Goal: Information Seeking & Learning: Check status

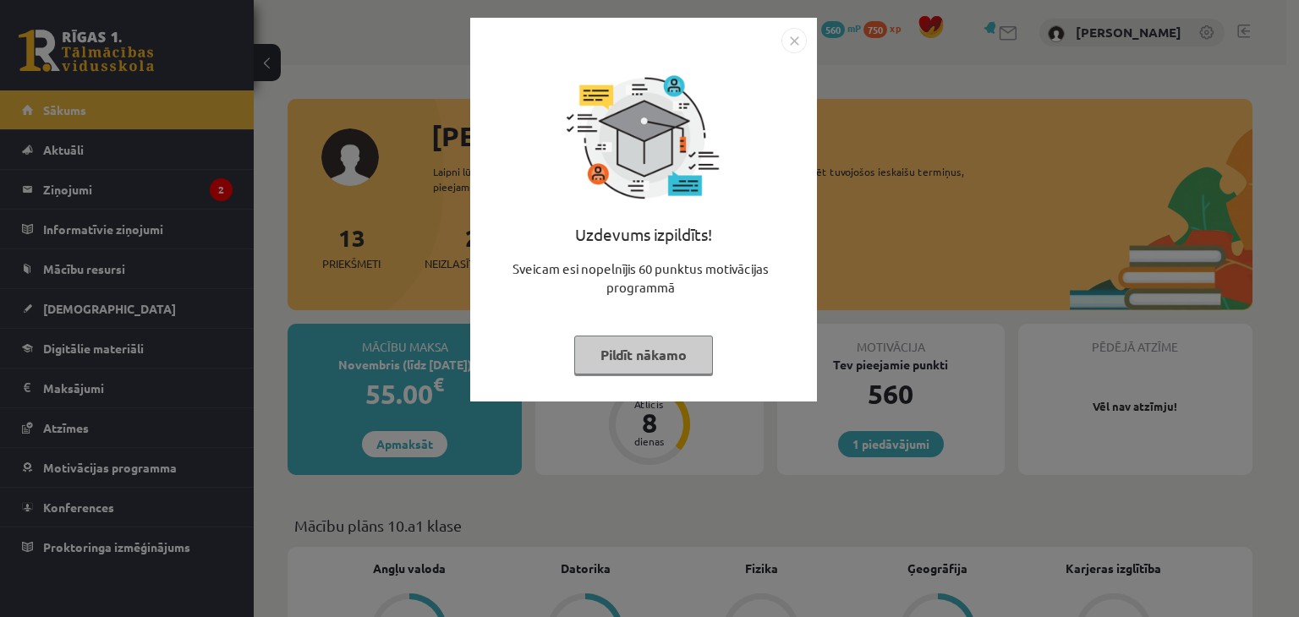
click at [797, 38] on img "Close" at bounding box center [793, 40] width 25 height 25
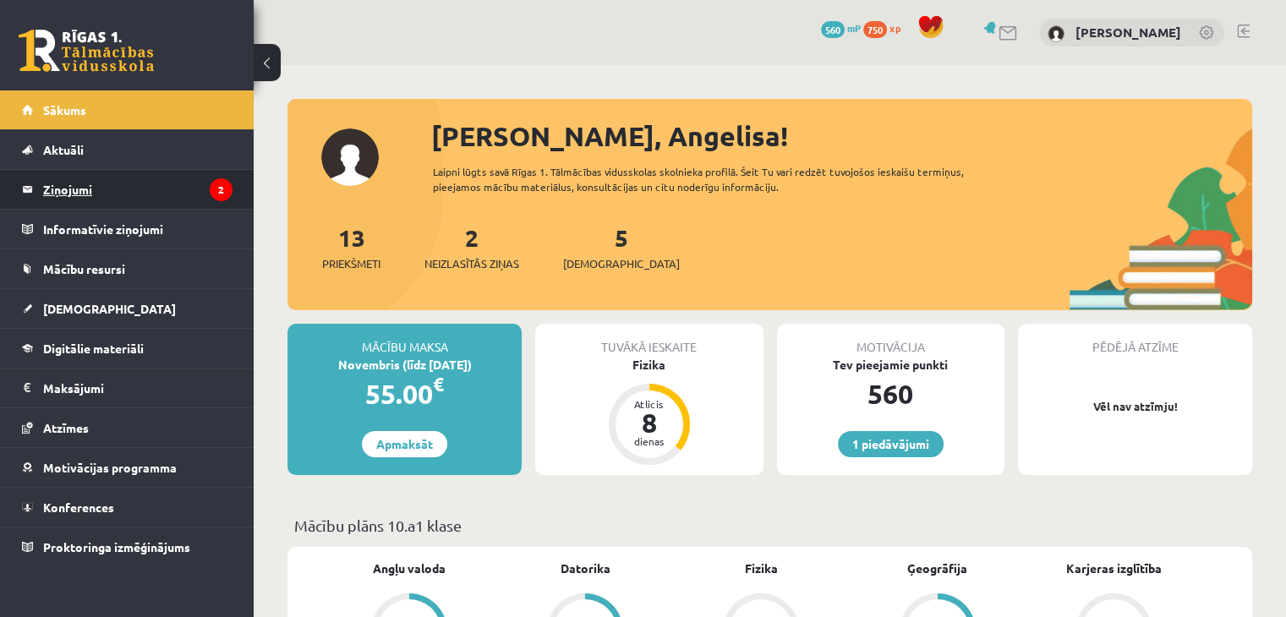
click at [118, 195] on legend "Ziņojumi 2" at bounding box center [137, 189] width 189 height 39
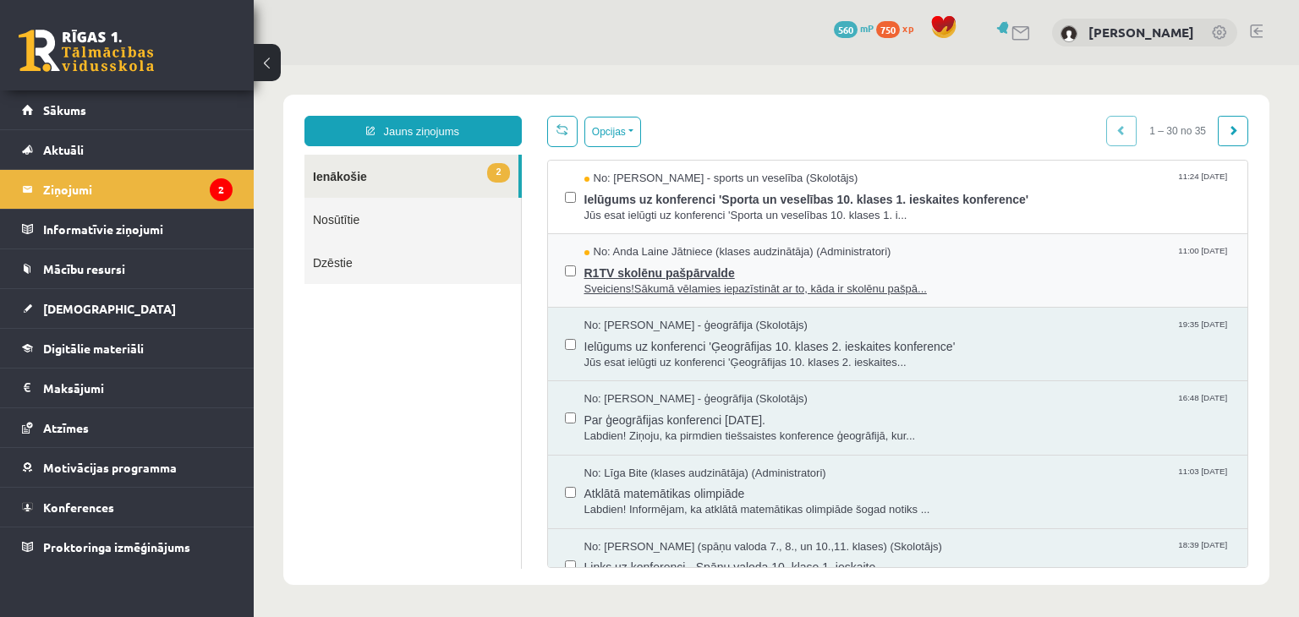
click at [644, 271] on span "R1TV skolēnu pašpārvalde" at bounding box center [907, 270] width 647 height 21
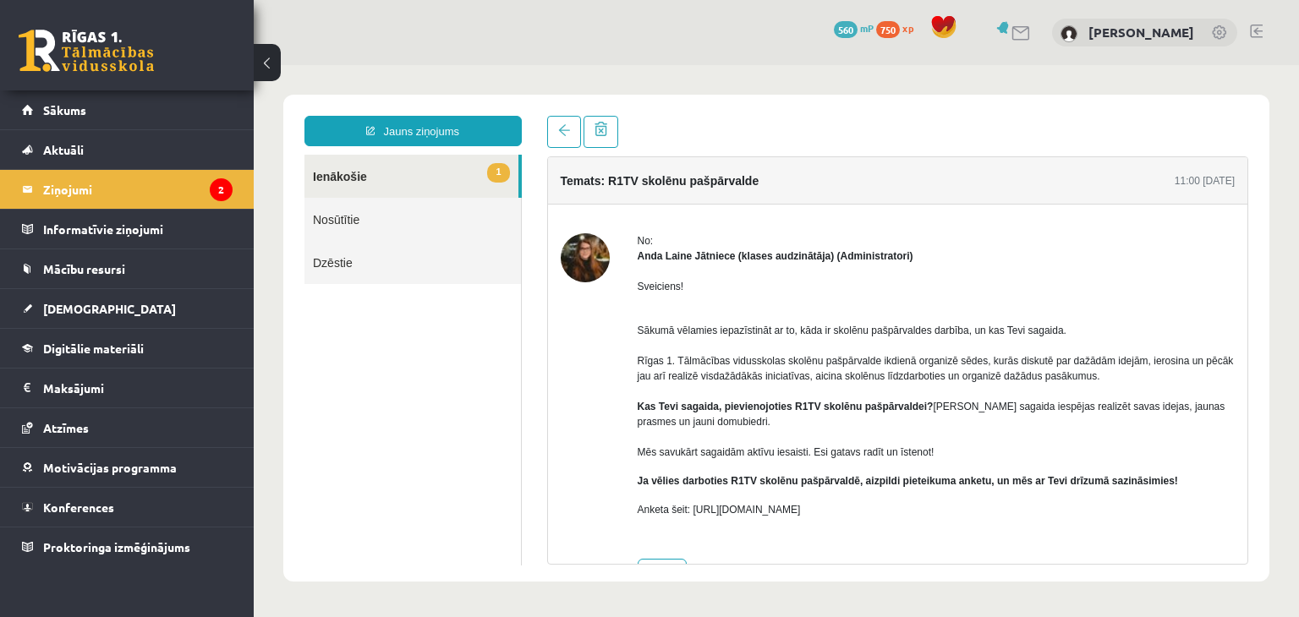
click at [587, 364] on div at bounding box center [585, 411] width 49 height 356
click at [567, 143] on link at bounding box center [564, 132] width 34 height 32
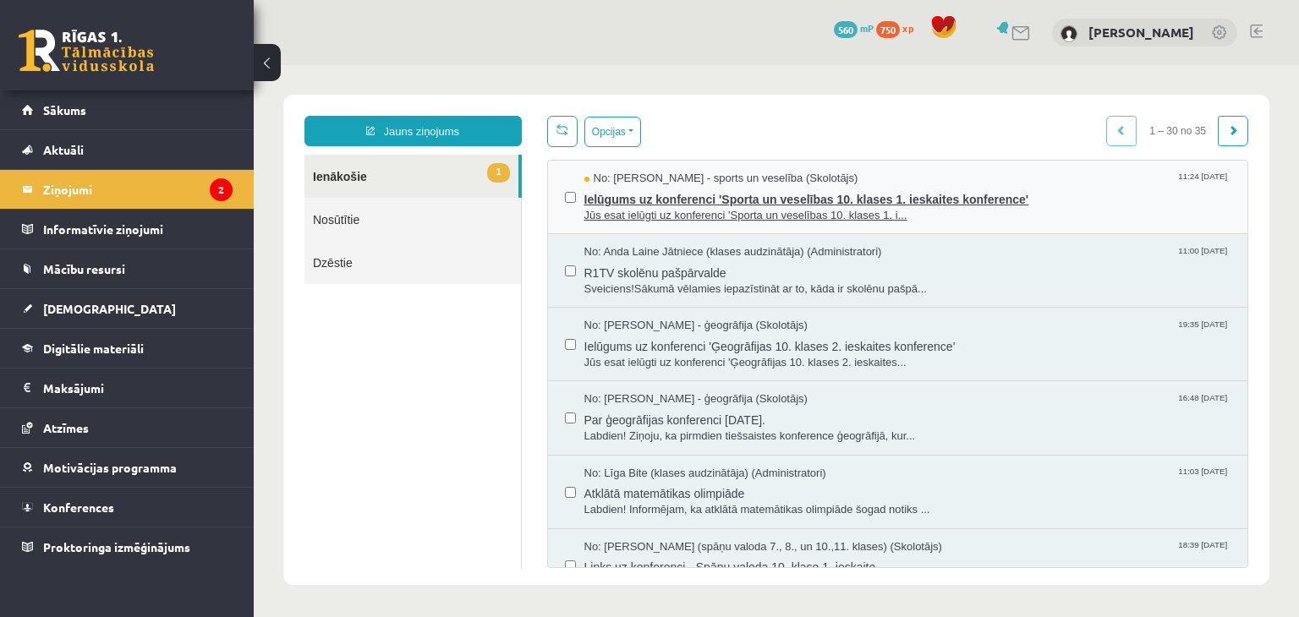
click at [614, 199] on span "Ielūgums uz konferenci 'Sporta un veselības 10. klases 1. ieskaites konference'" at bounding box center [907, 197] width 647 height 21
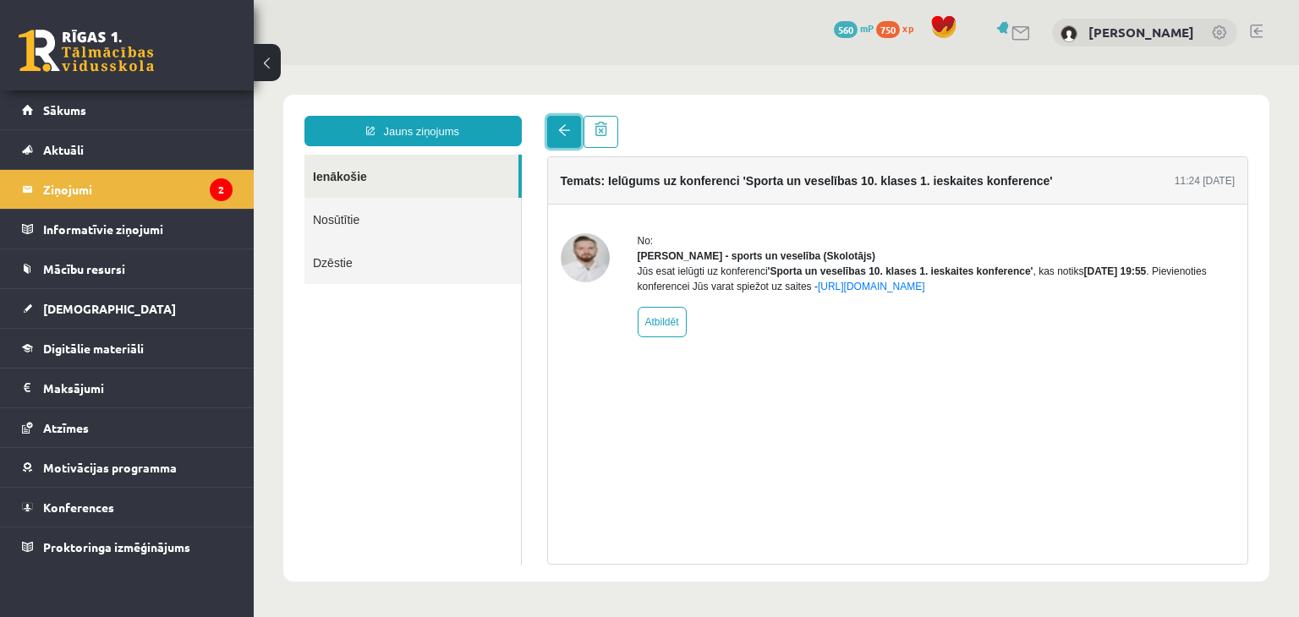
click at [565, 128] on span at bounding box center [564, 130] width 12 height 12
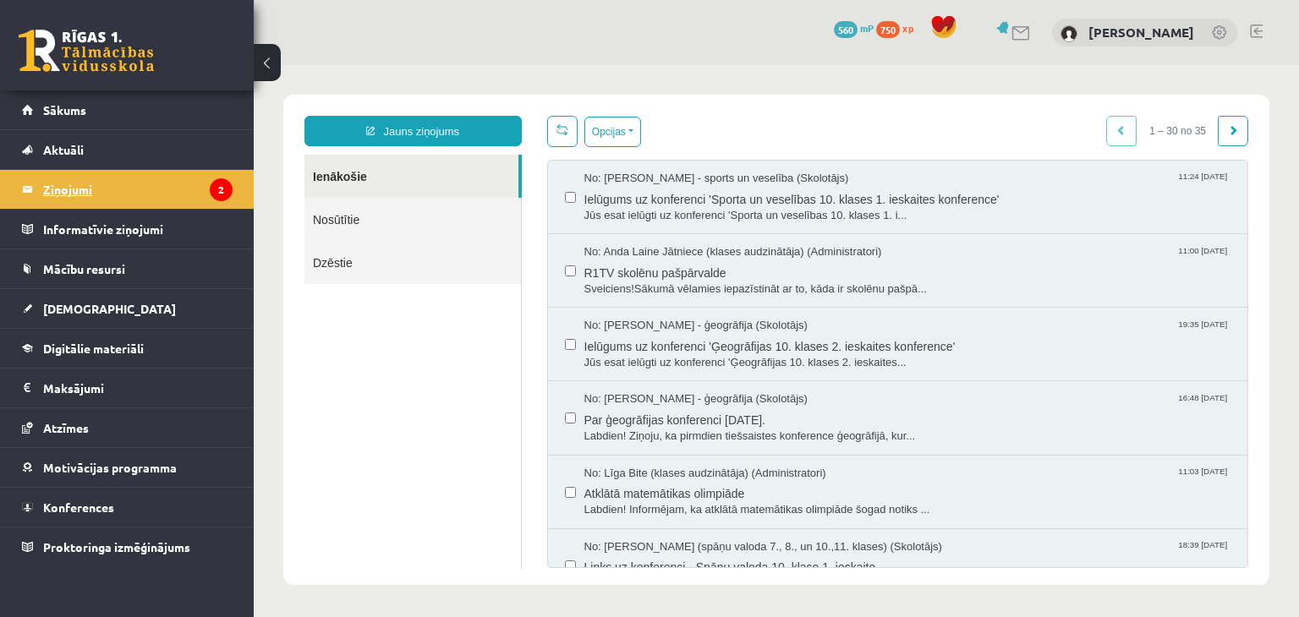
click at [90, 188] on legend "Ziņojumi 2" at bounding box center [137, 189] width 189 height 39
click at [63, 63] on link at bounding box center [86, 51] width 135 height 42
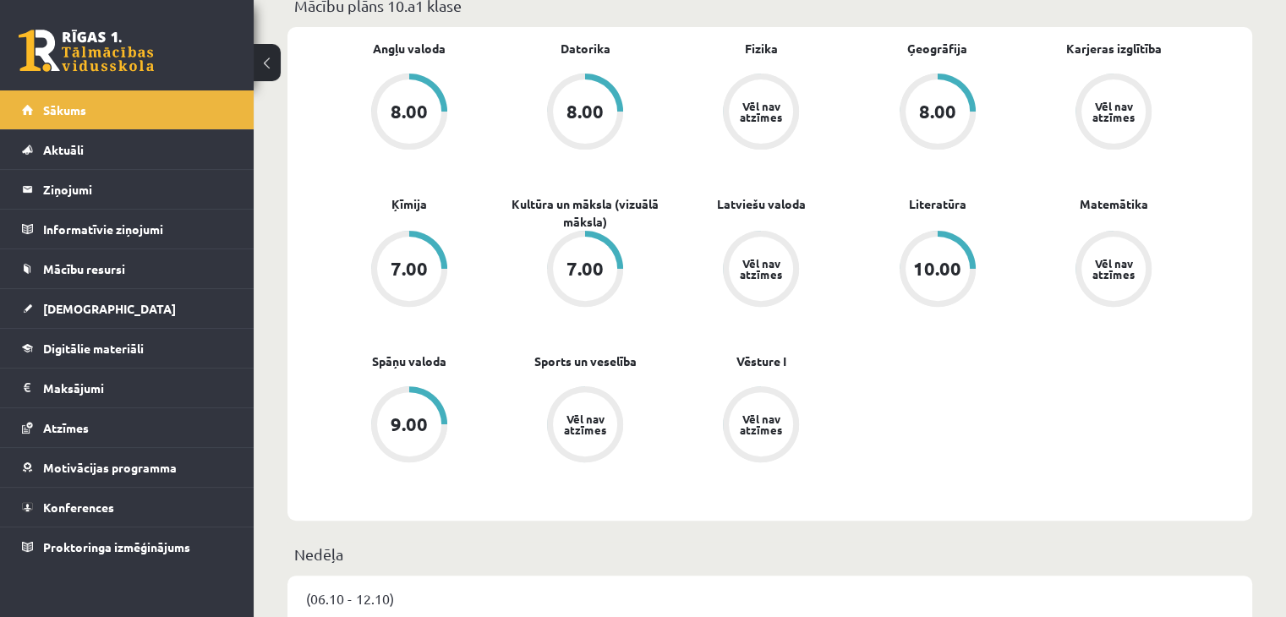
scroll to position [530, 0]
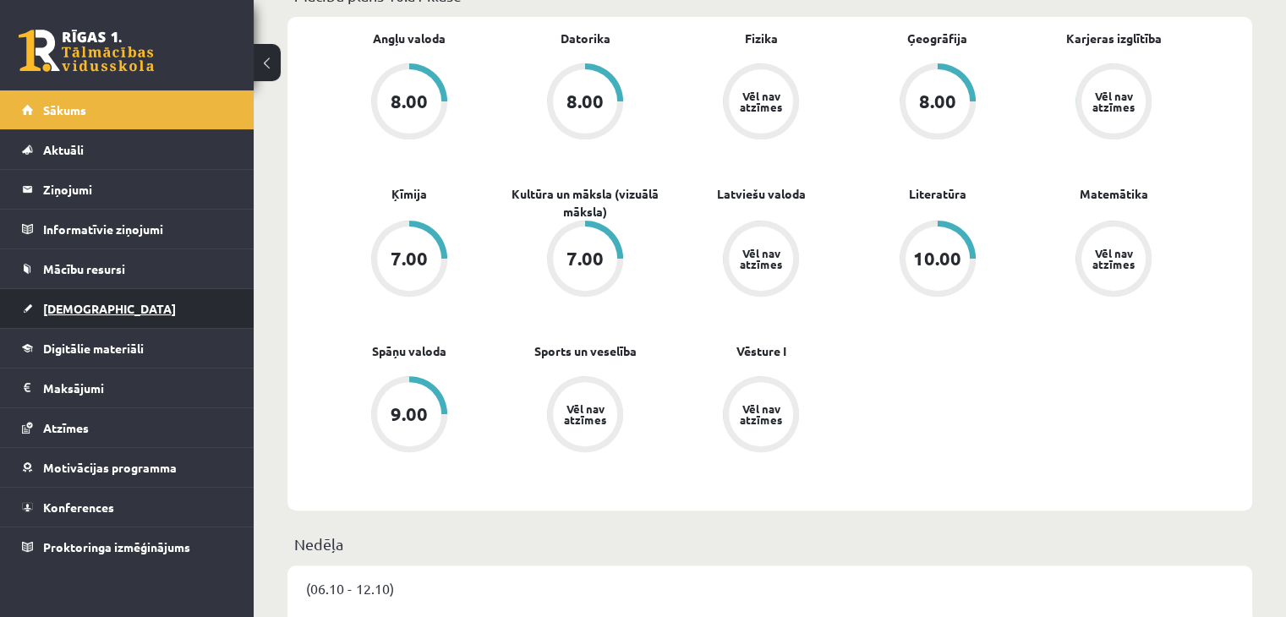
click at [68, 311] on span "[DEMOGRAPHIC_DATA]" at bounding box center [109, 308] width 133 height 15
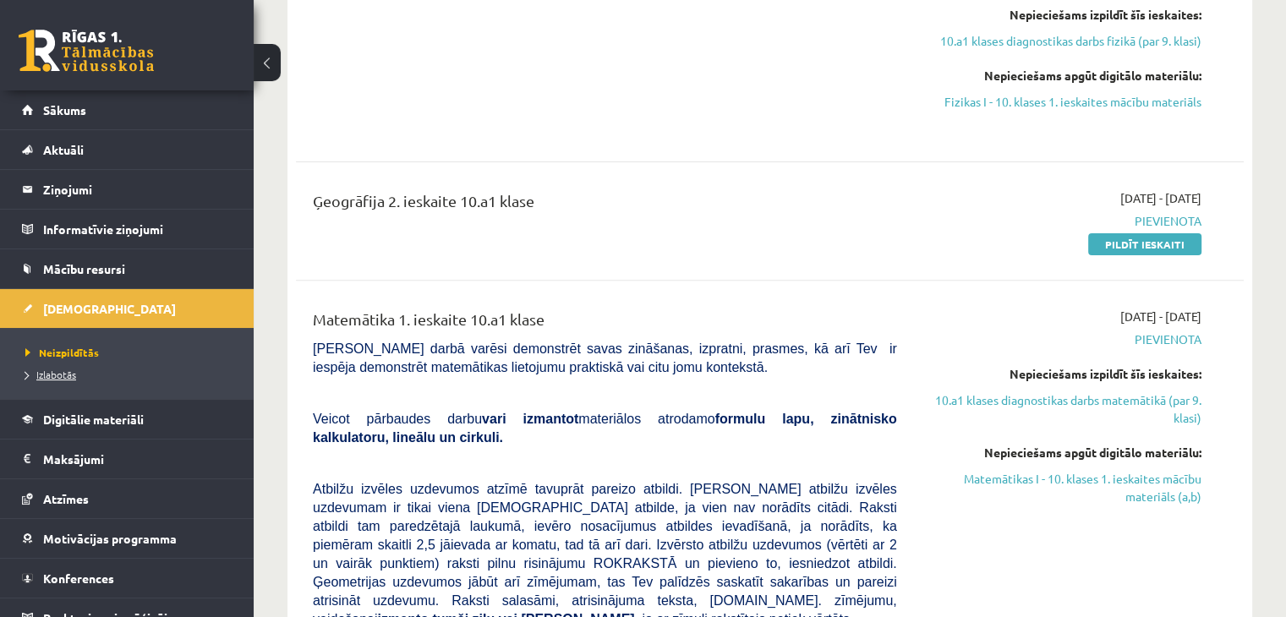
click at [52, 371] on span "Izlabotās" at bounding box center [50, 375] width 51 height 14
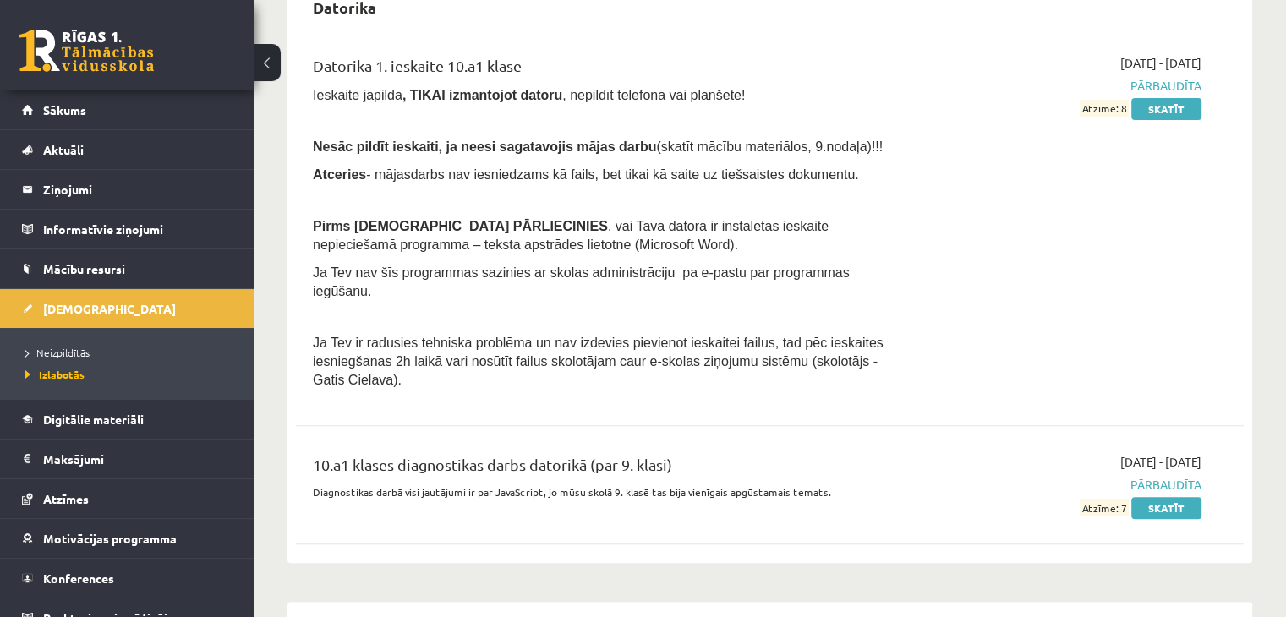
click at [572, 408] on div "Datorika 1. ieskaite 10.a1 klase Ieskaite jāpilda , TIKAI izmantojot datoru , n…" at bounding box center [770, 296] width 948 height 518
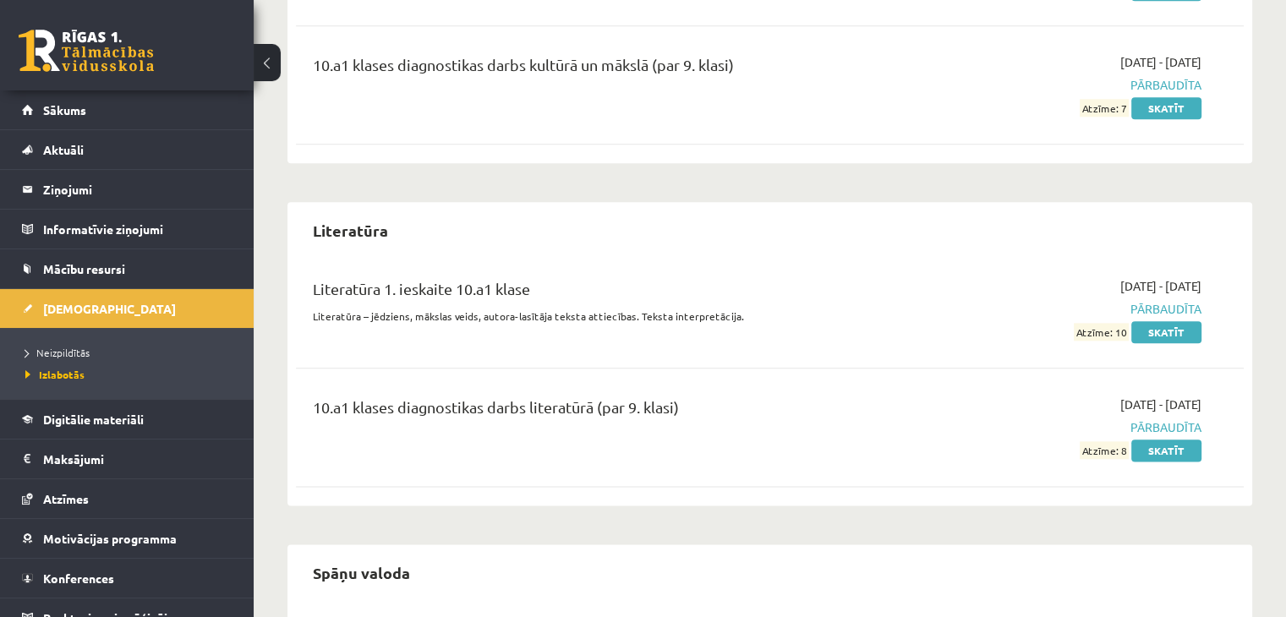
scroll to position [2091, 0]
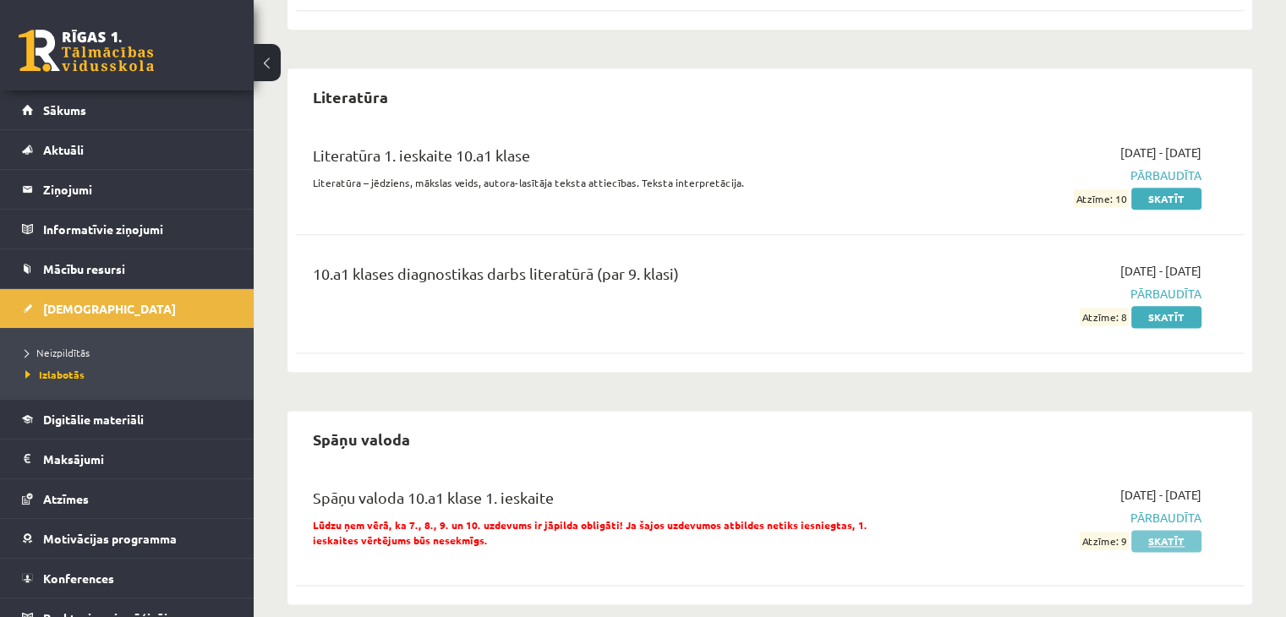
click at [1193, 530] on link "Skatīt" at bounding box center [1167, 541] width 70 height 22
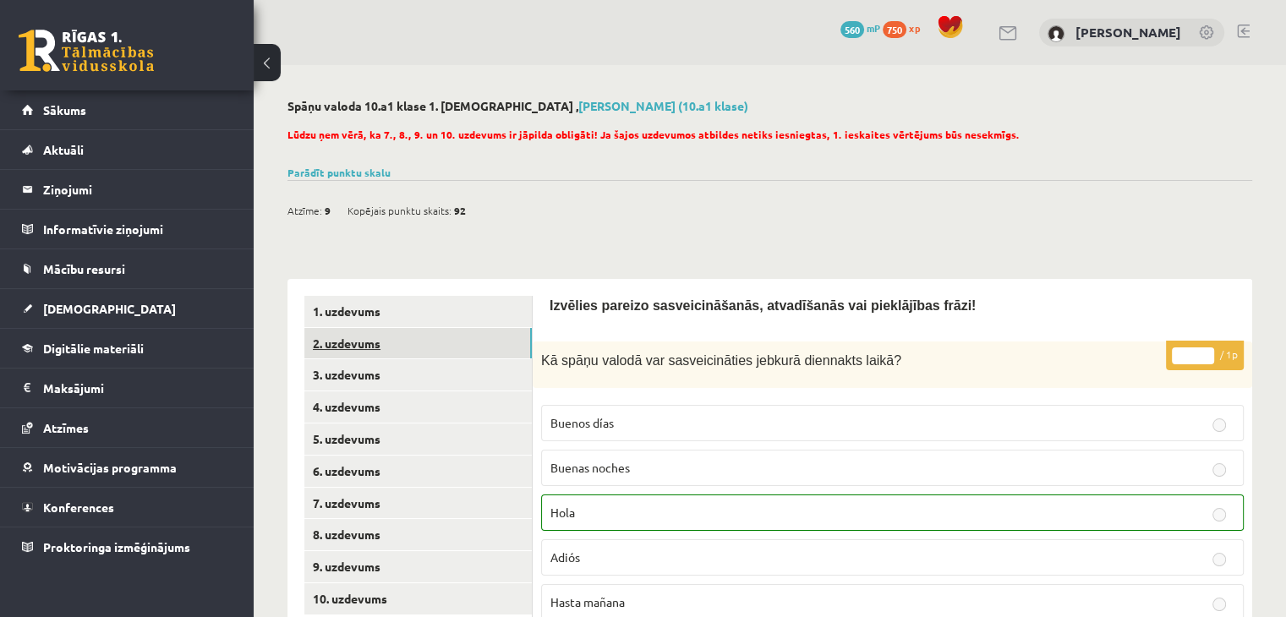
click at [438, 332] on link "2. uzdevums" at bounding box center [417, 343] width 227 height 31
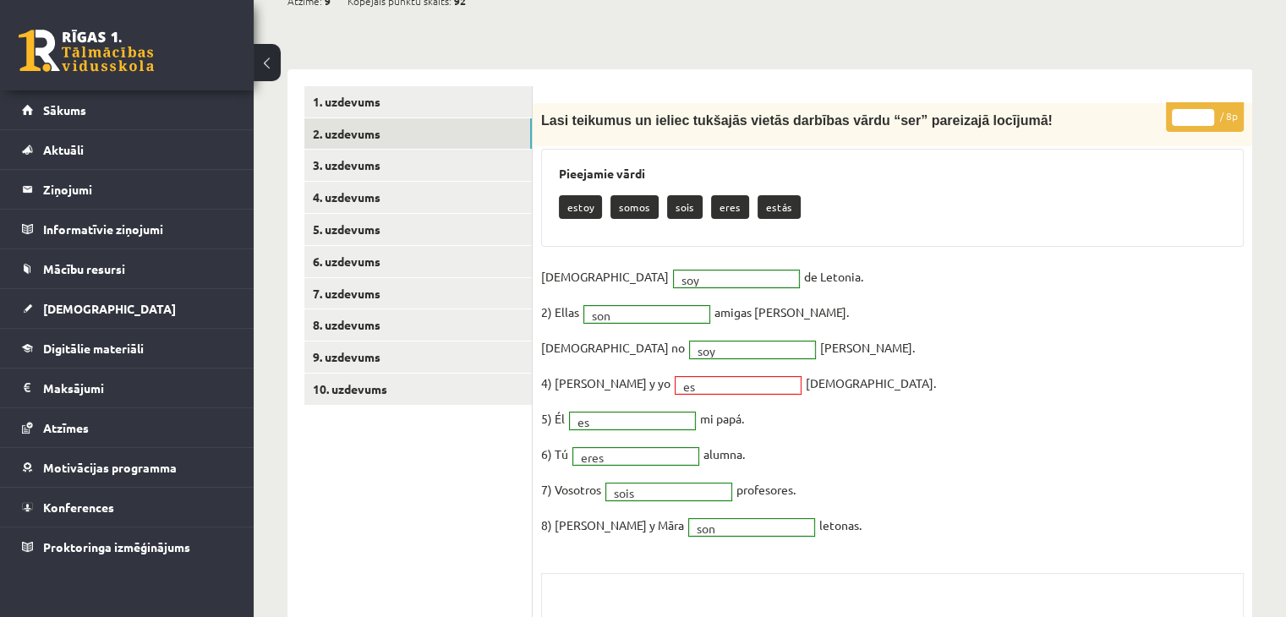
scroll to position [206, 0]
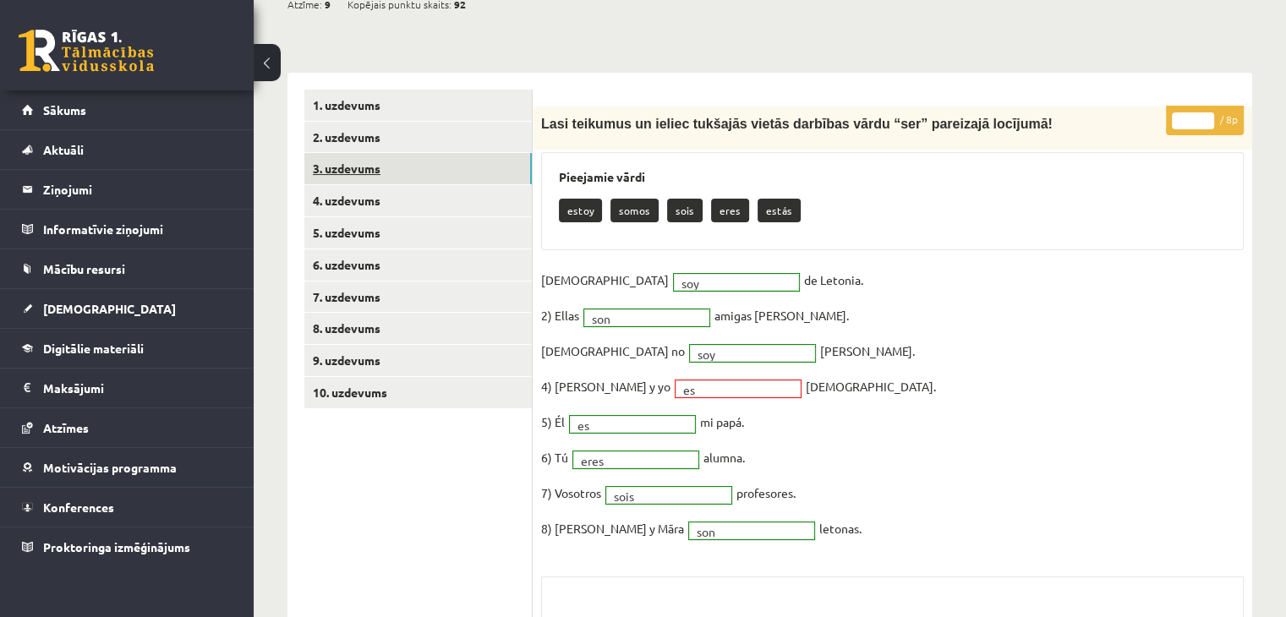
click at [450, 168] on link "3. uzdevums" at bounding box center [417, 168] width 227 height 31
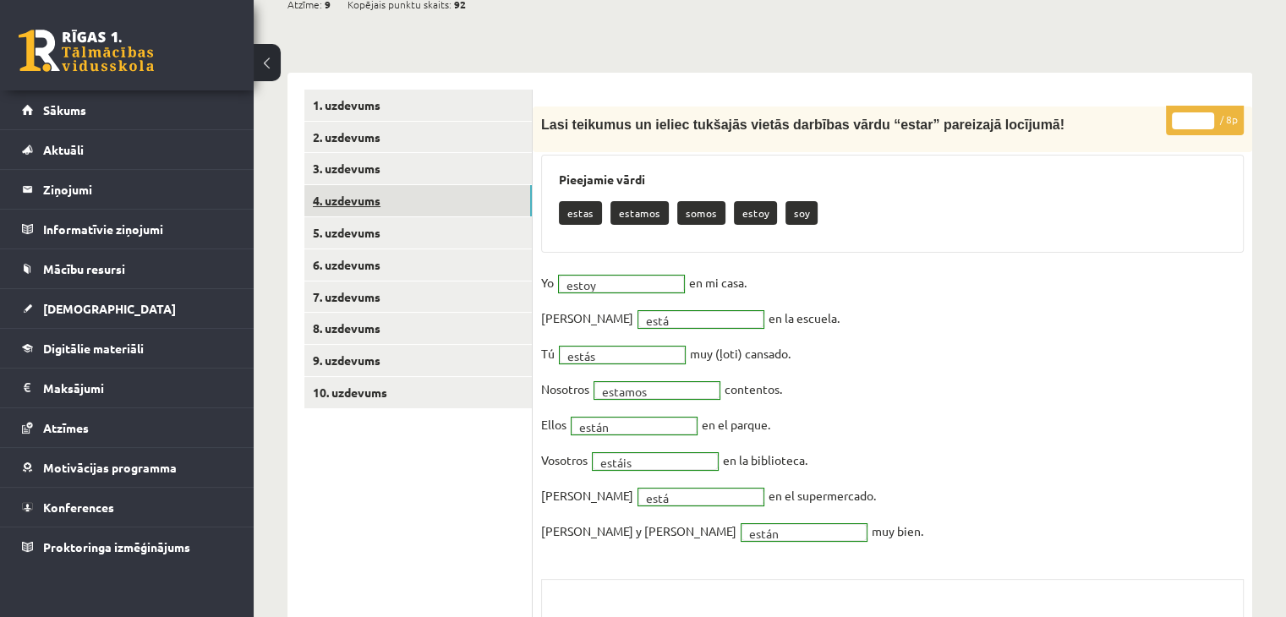
click at [432, 195] on link "4. uzdevums" at bounding box center [417, 200] width 227 height 31
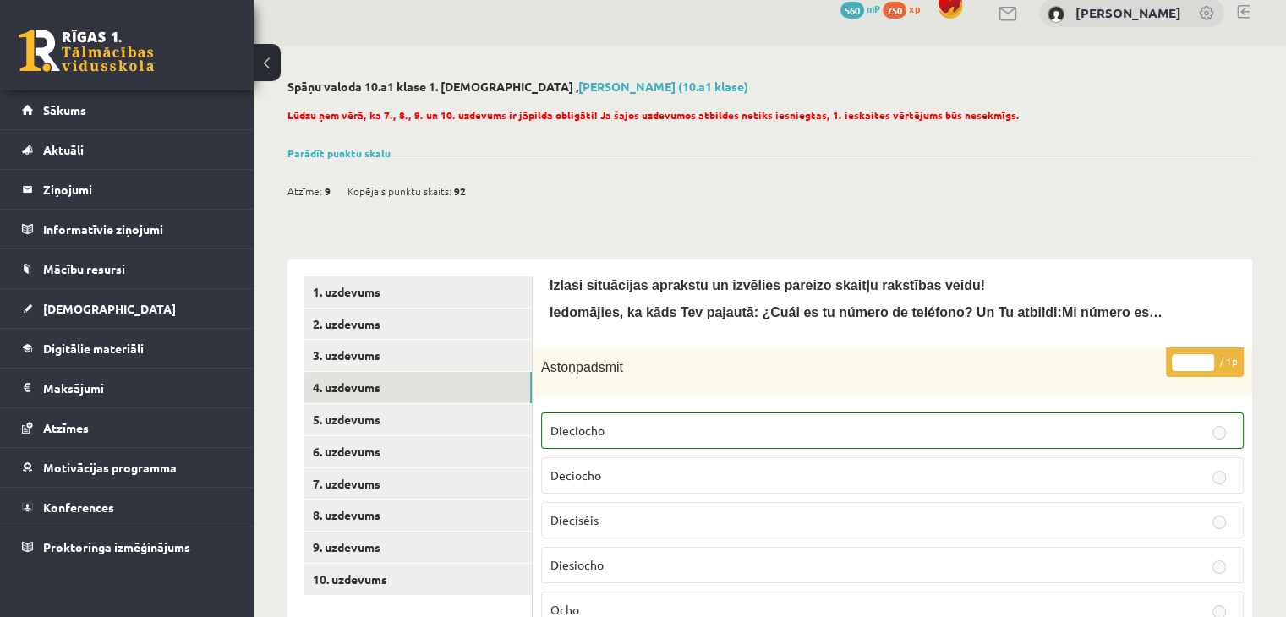
scroll to position [0, 0]
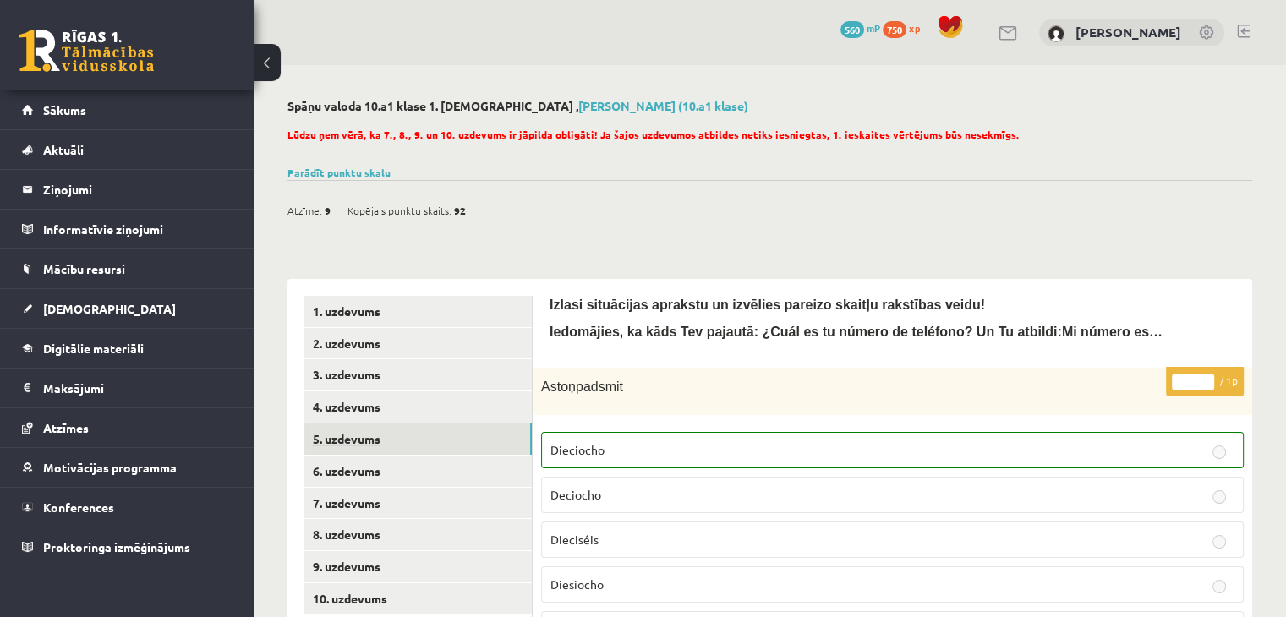
click at [405, 439] on link "5. uzdevums" at bounding box center [417, 439] width 227 height 31
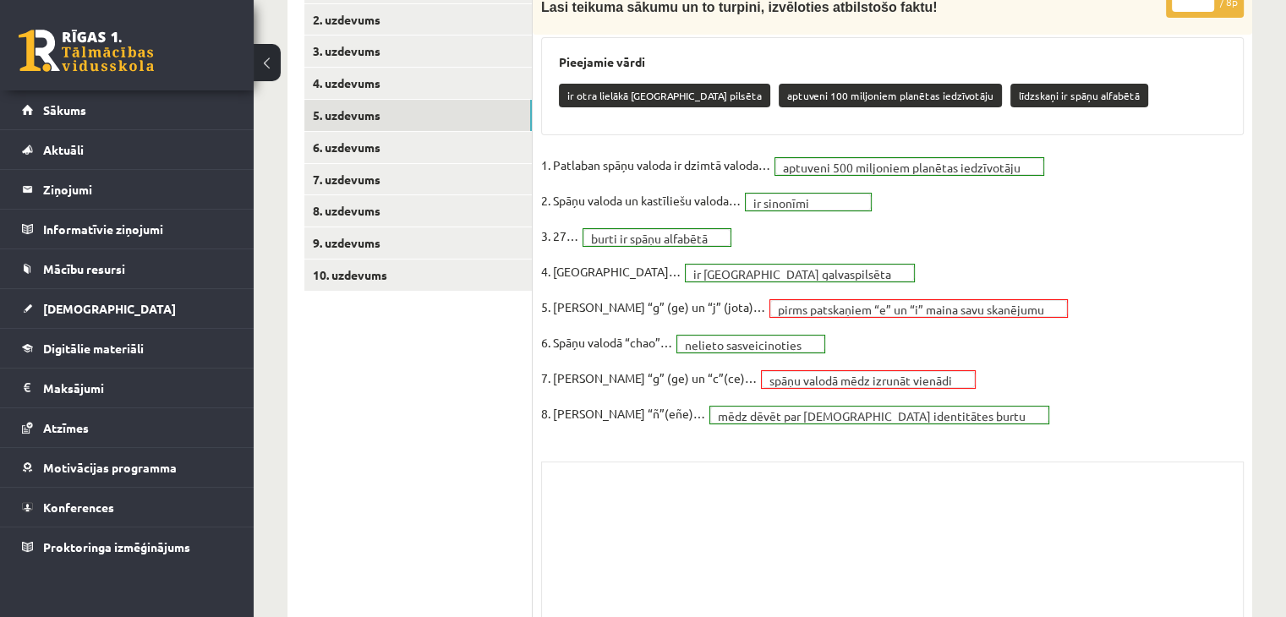
scroll to position [321, 0]
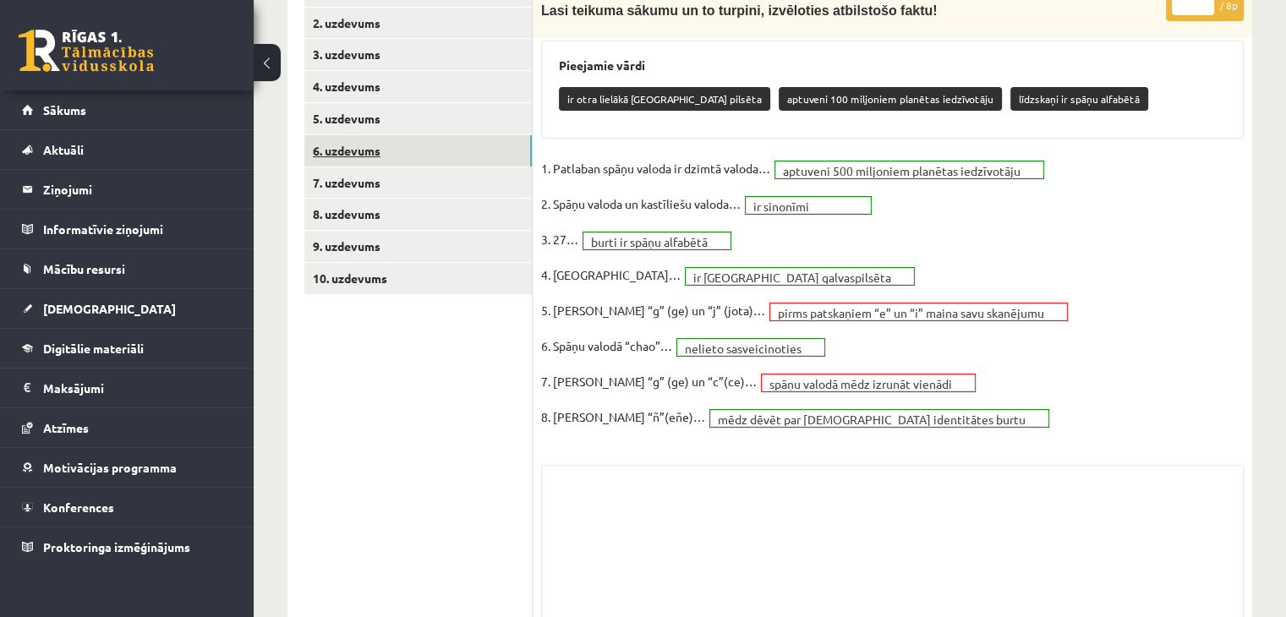
click at [429, 151] on link "6. uzdevums" at bounding box center [417, 150] width 227 height 31
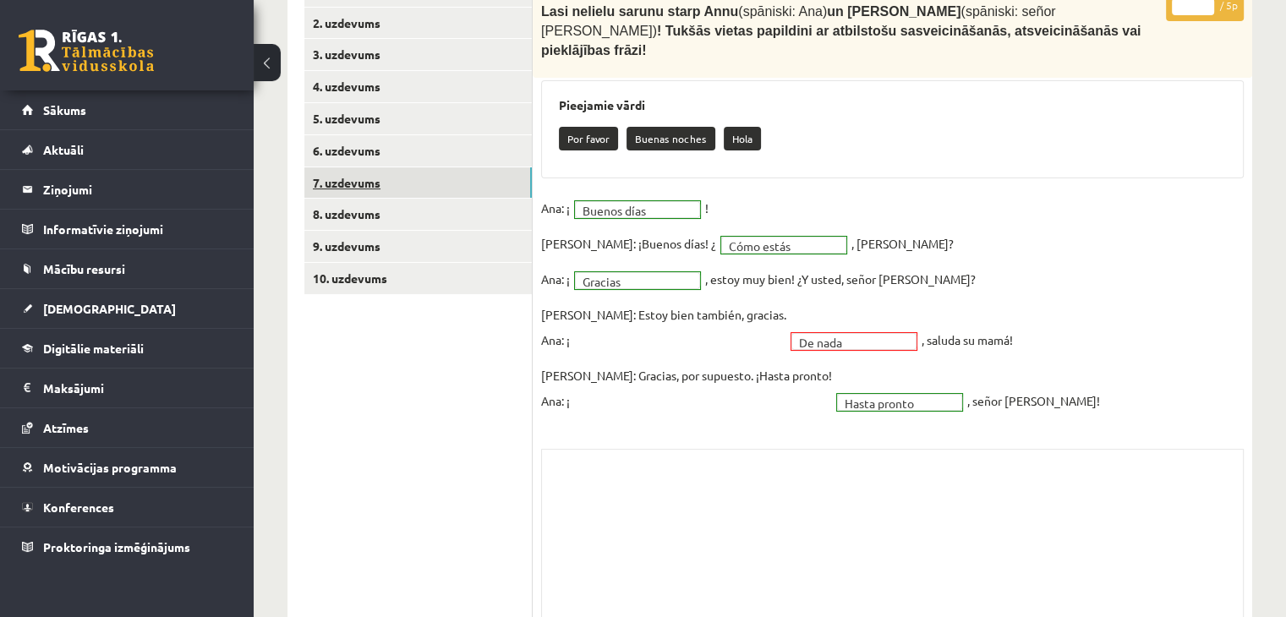
click at [451, 176] on link "7. uzdevums" at bounding box center [417, 182] width 227 height 31
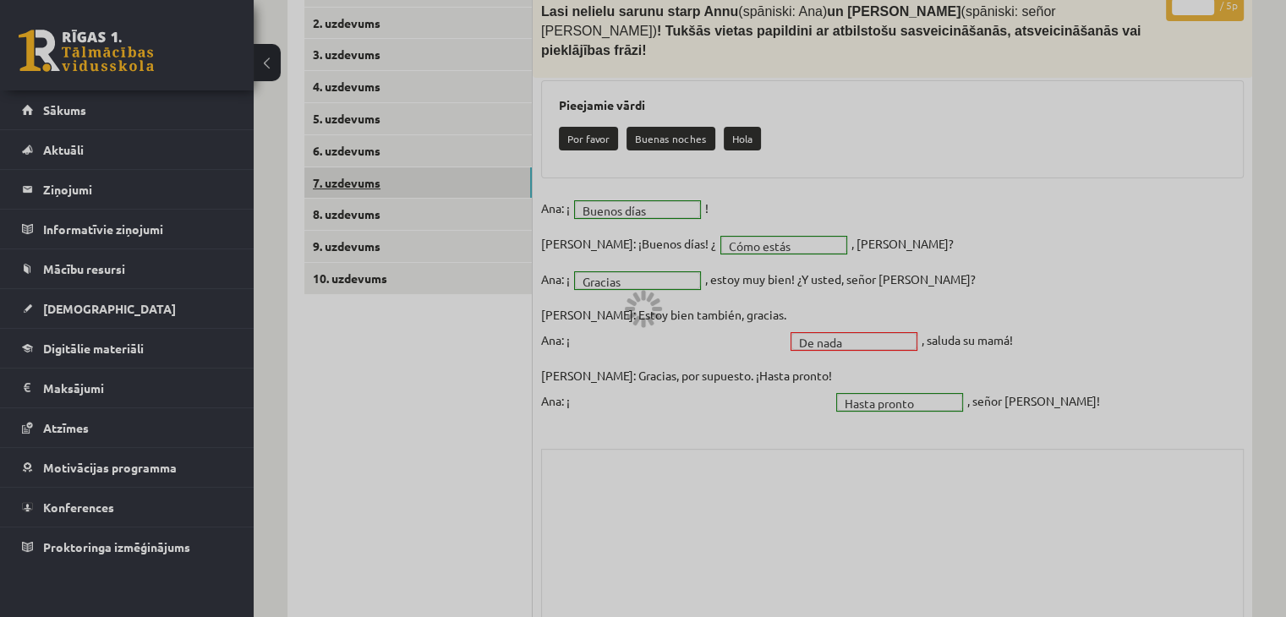
scroll to position [320, 0]
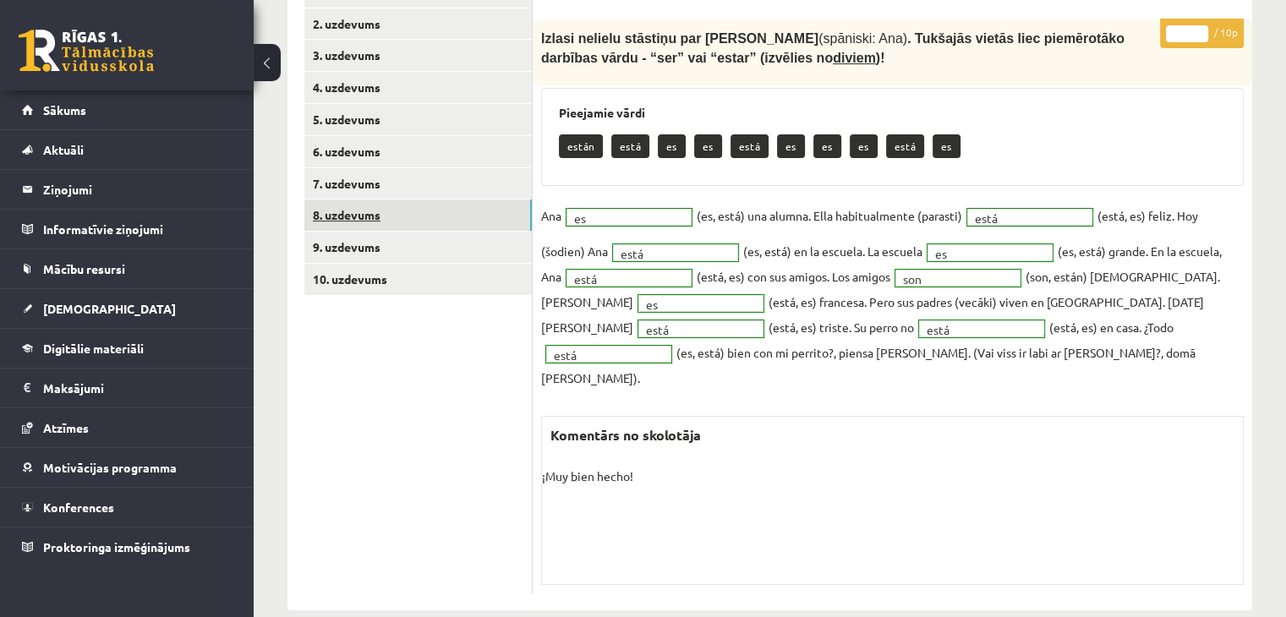
click at [416, 217] on link "8. uzdevums" at bounding box center [417, 215] width 227 height 31
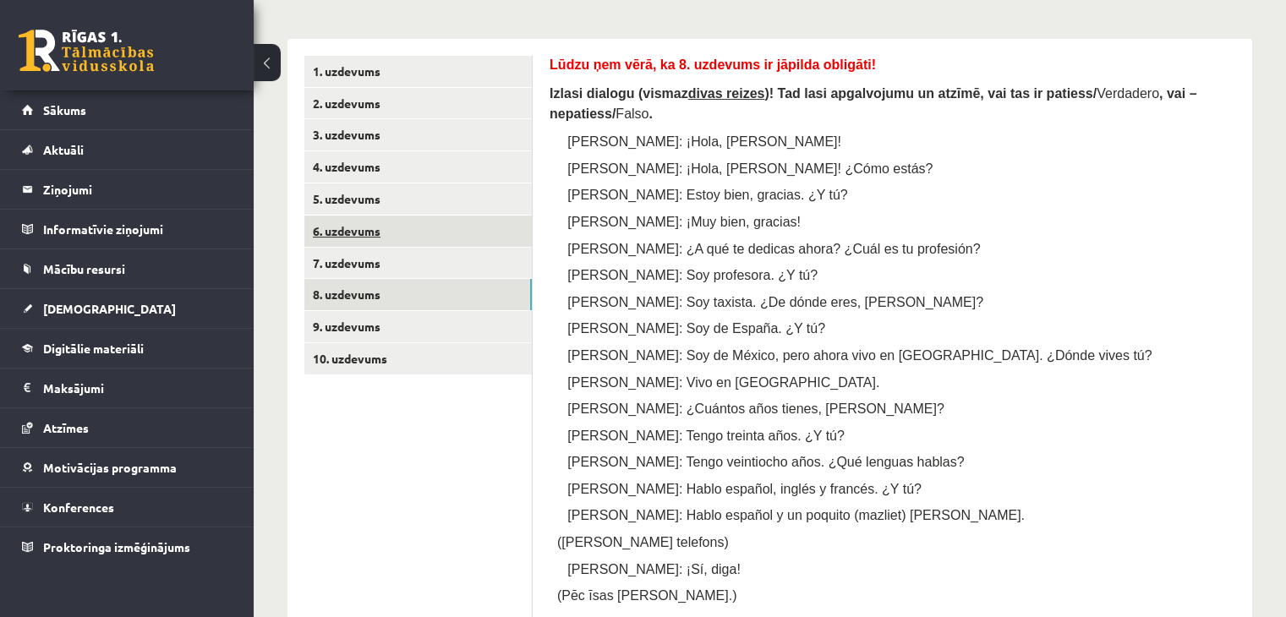
scroll to position [253, 0]
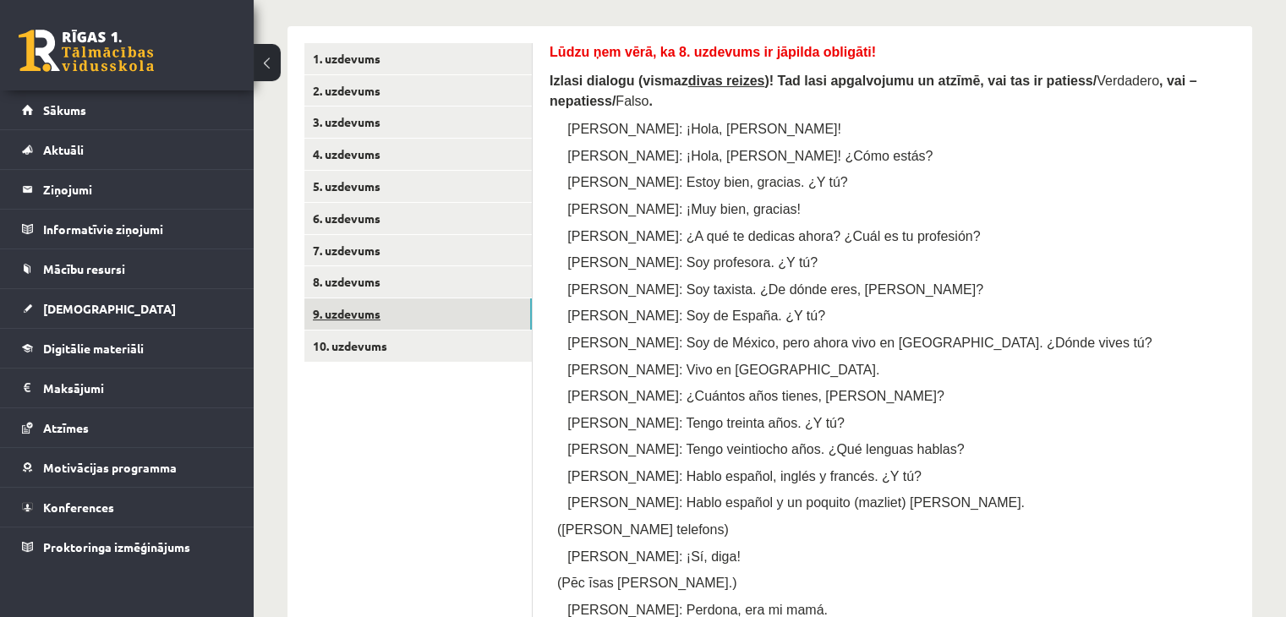
click at [440, 314] on link "9. uzdevums" at bounding box center [417, 314] width 227 height 31
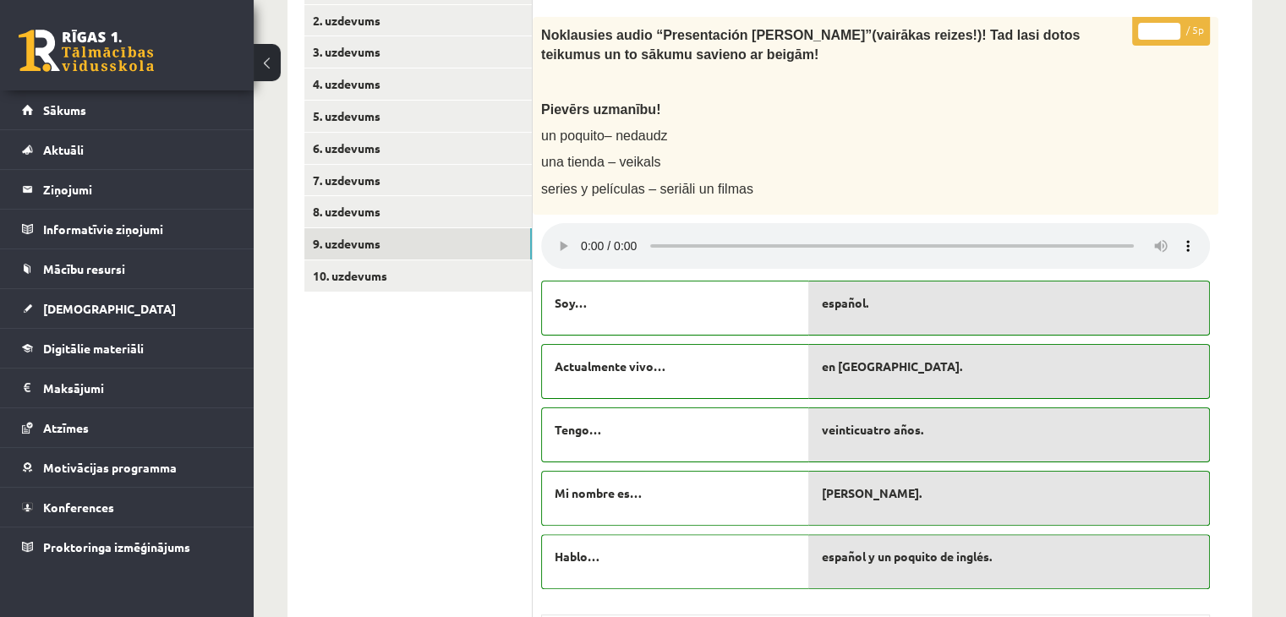
scroll to position [299, 0]
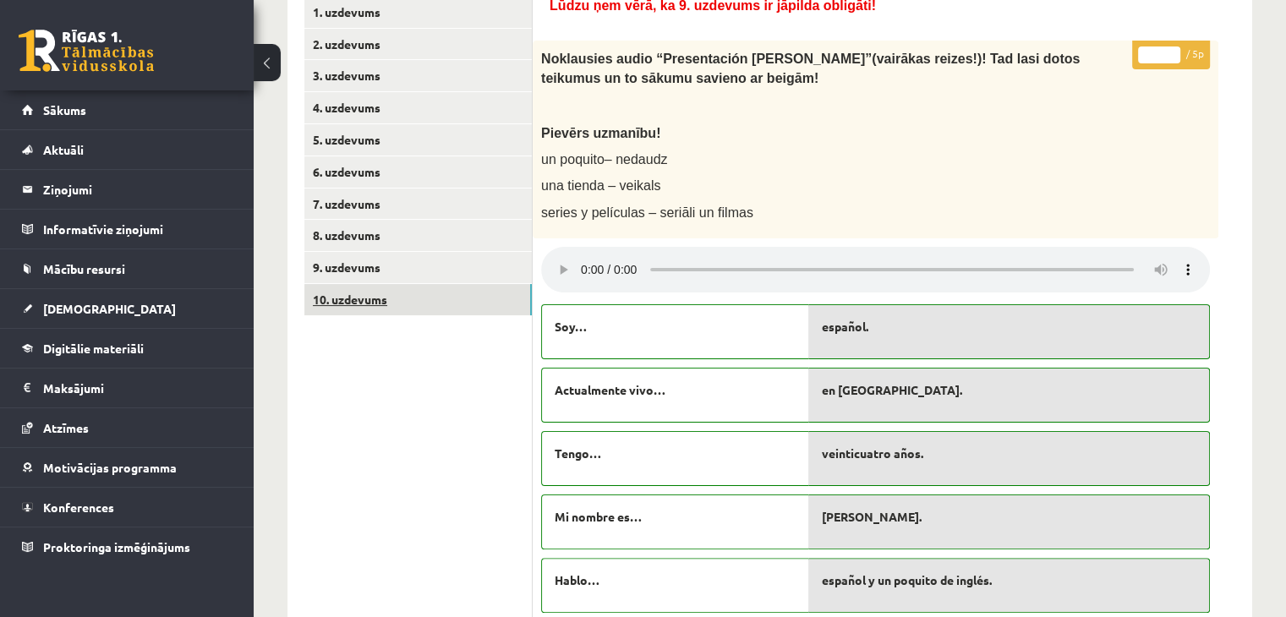
click at [466, 301] on link "10. uzdevums" at bounding box center [417, 299] width 227 height 31
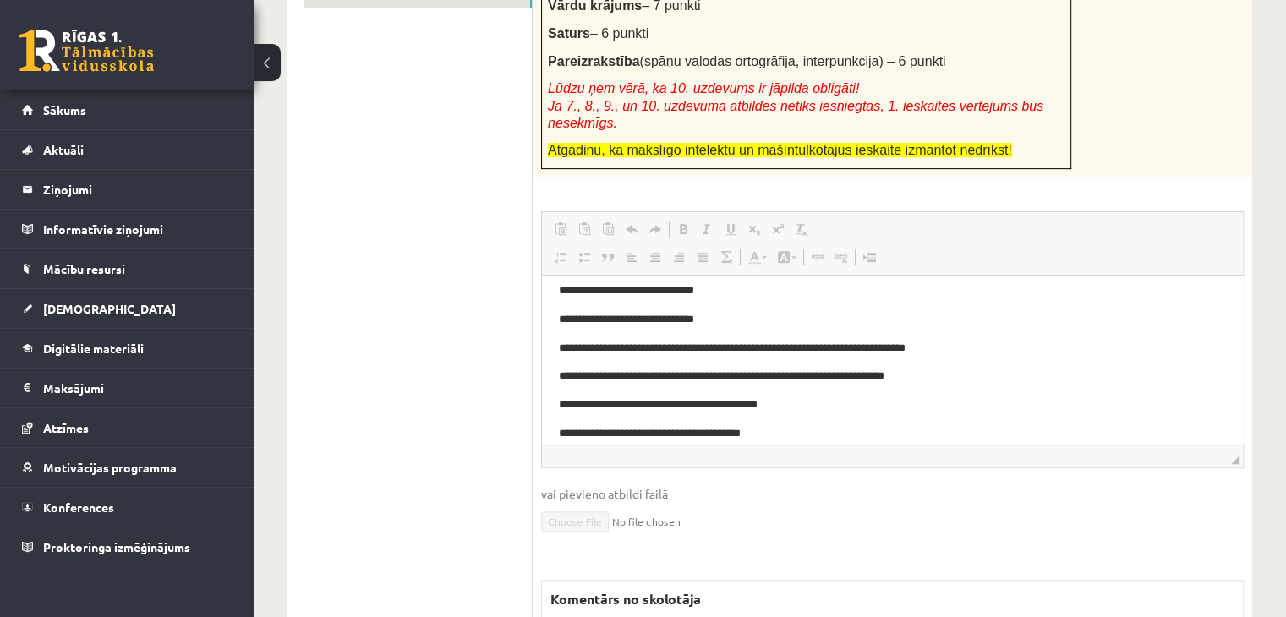
scroll to position [311, 0]
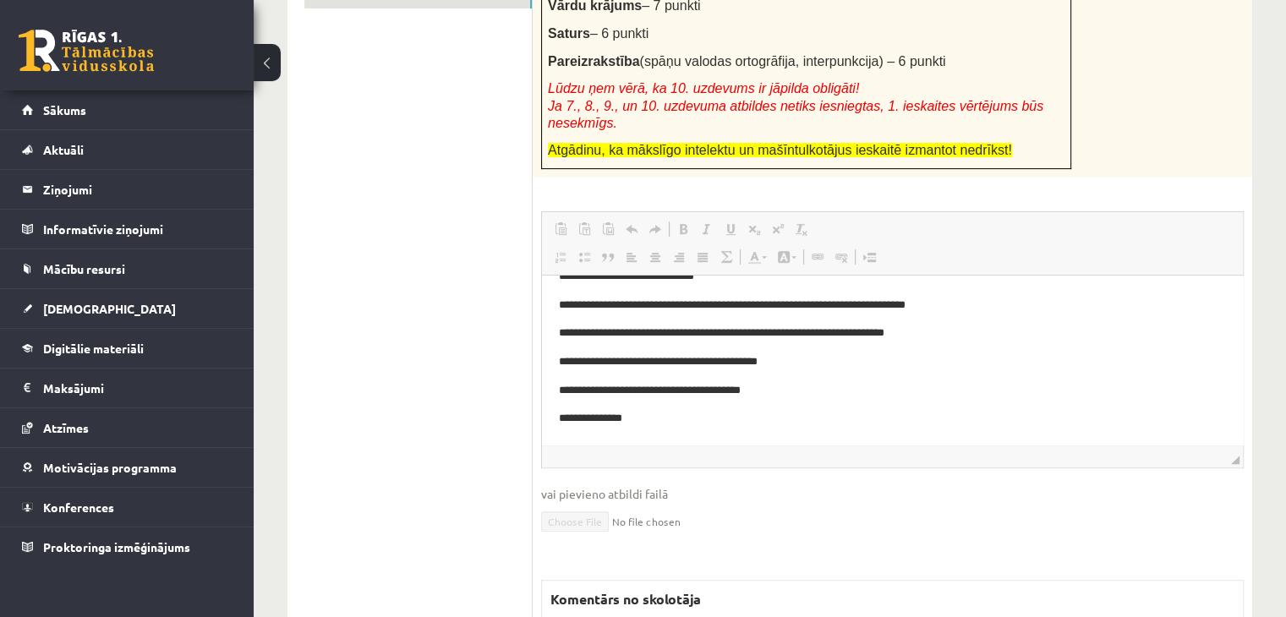
click at [1046, 392] on p "**********" at bounding box center [886, 391] width 655 height 18
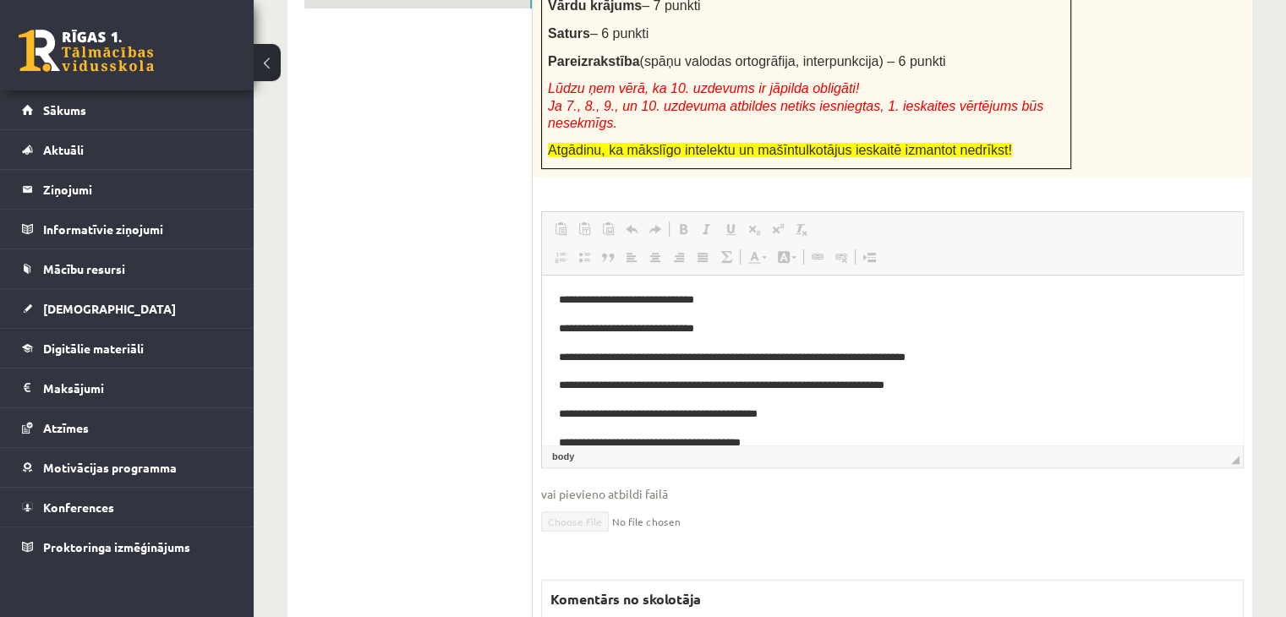
scroll to position [257, 0]
click at [1046, 392] on p "**********" at bounding box center [886, 386] width 655 height 18
click at [989, 353] on p "**********" at bounding box center [886, 358] width 655 height 18
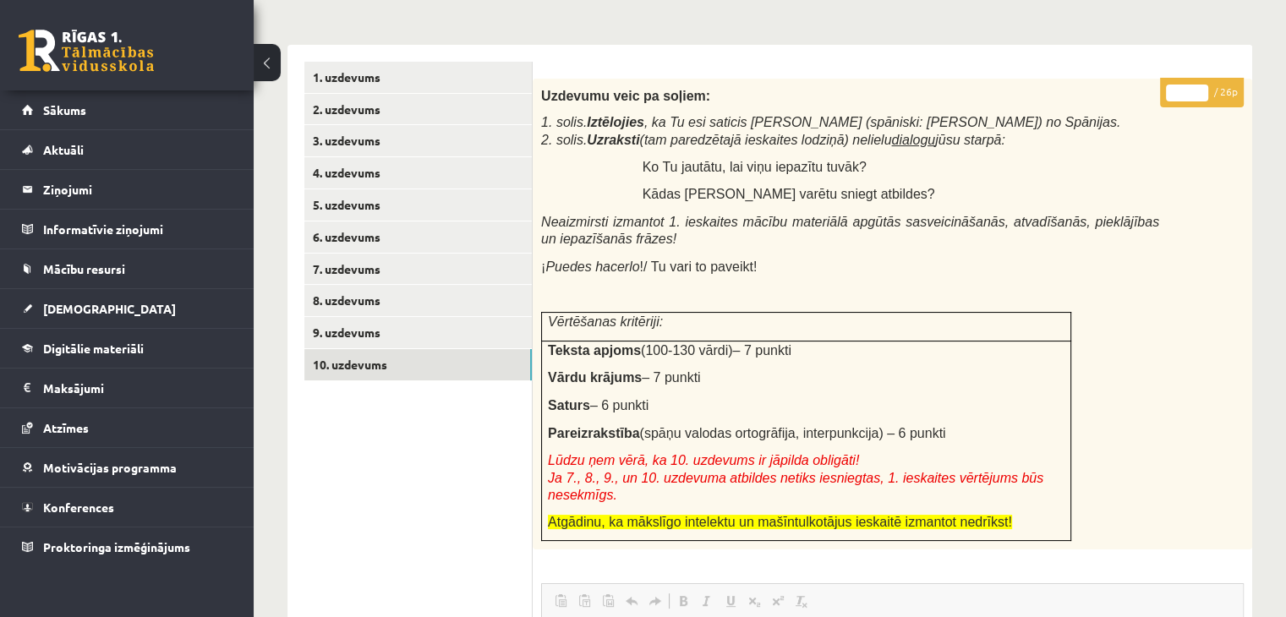
scroll to position [0, 0]
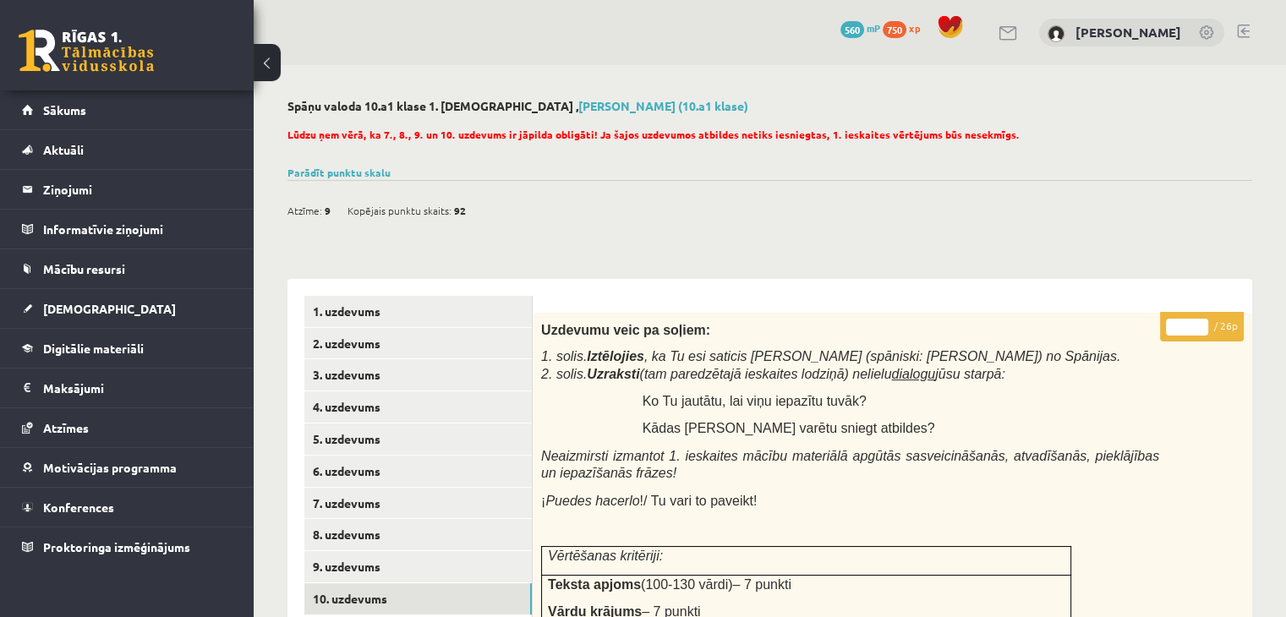
click at [111, 47] on link at bounding box center [86, 51] width 135 height 42
